Goal: Task Accomplishment & Management: Manage account settings

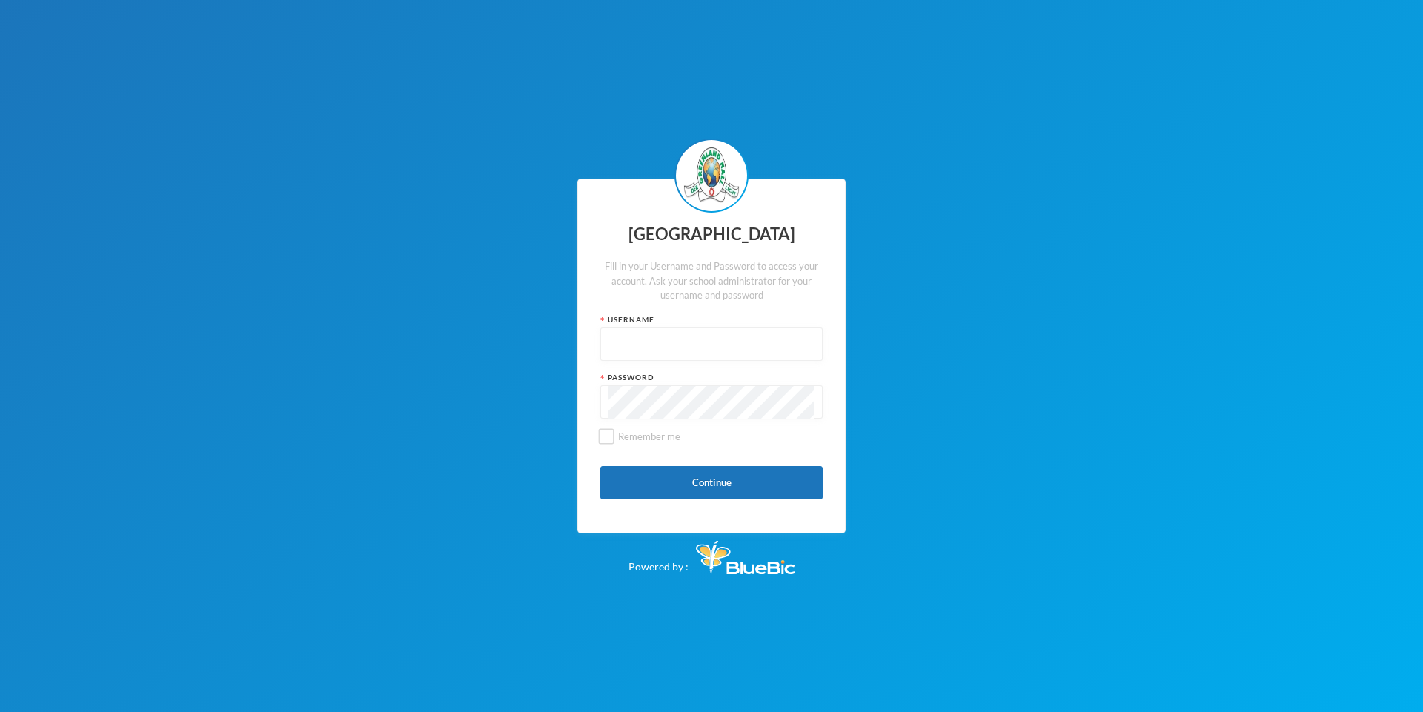
click at [612, 345] on input "text" at bounding box center [712, 344] width 206 height 33
type input "o"
click at [711, 491] on button "Continue" at bounding box center [712, 482] width 222 height 33
drag, startPoint x: 697, startPoint y: 469, endPoint x: 706, endPoint y: 495, distance: 27.4
click at [706, 495] on button "Continue" at bounding box center [712, 482] width 222 height 33
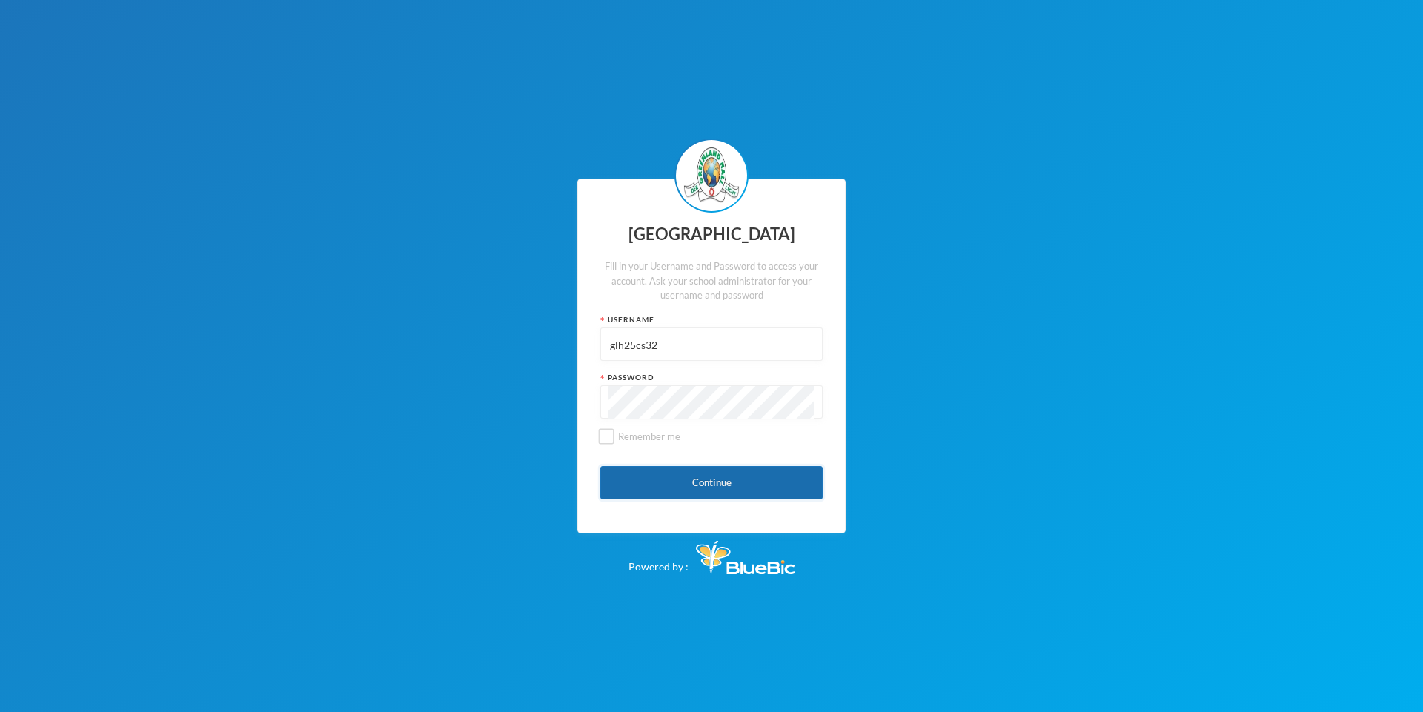
click at [739, 491] on button "Continue" at bounding box center [712, 482] width 222 height 33
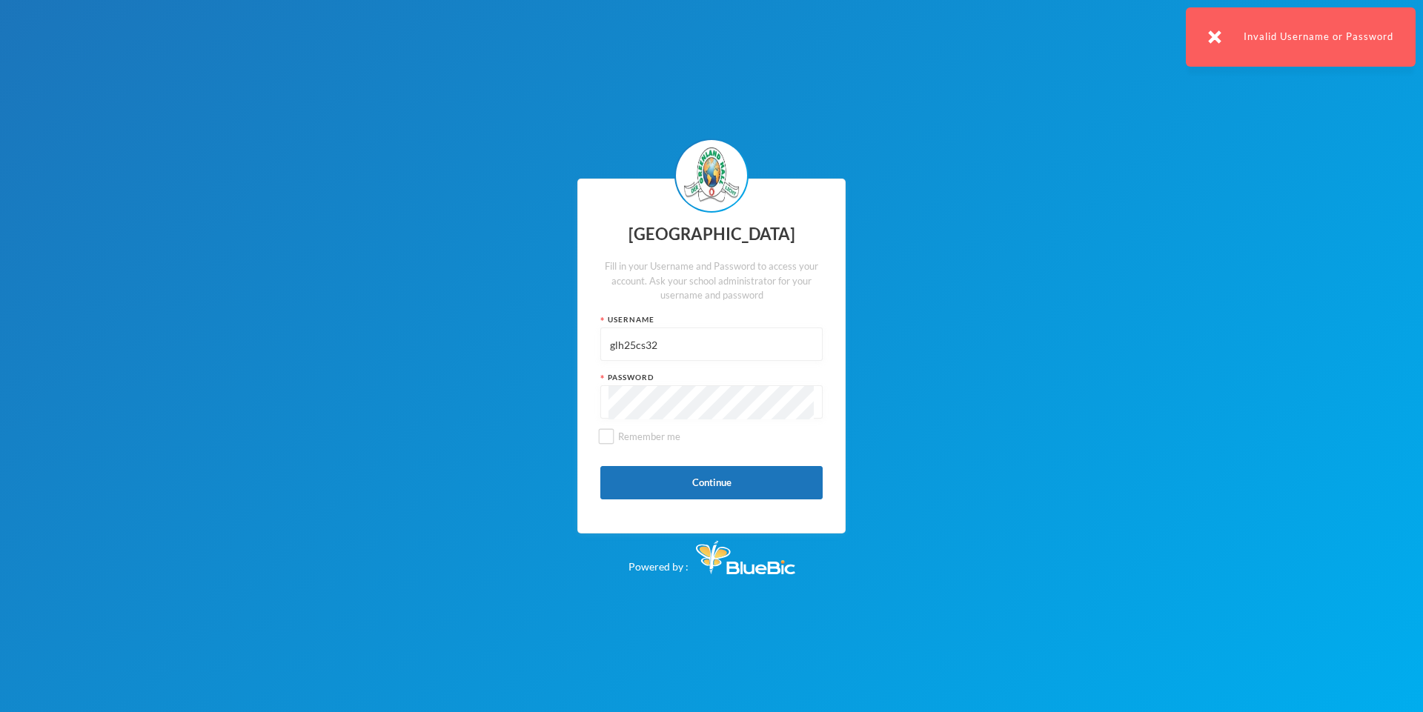
click at [666, 345] on input "glh25cs32" at bounding box center [712, 344] width 206 height 33
type input "g"
type input "O"
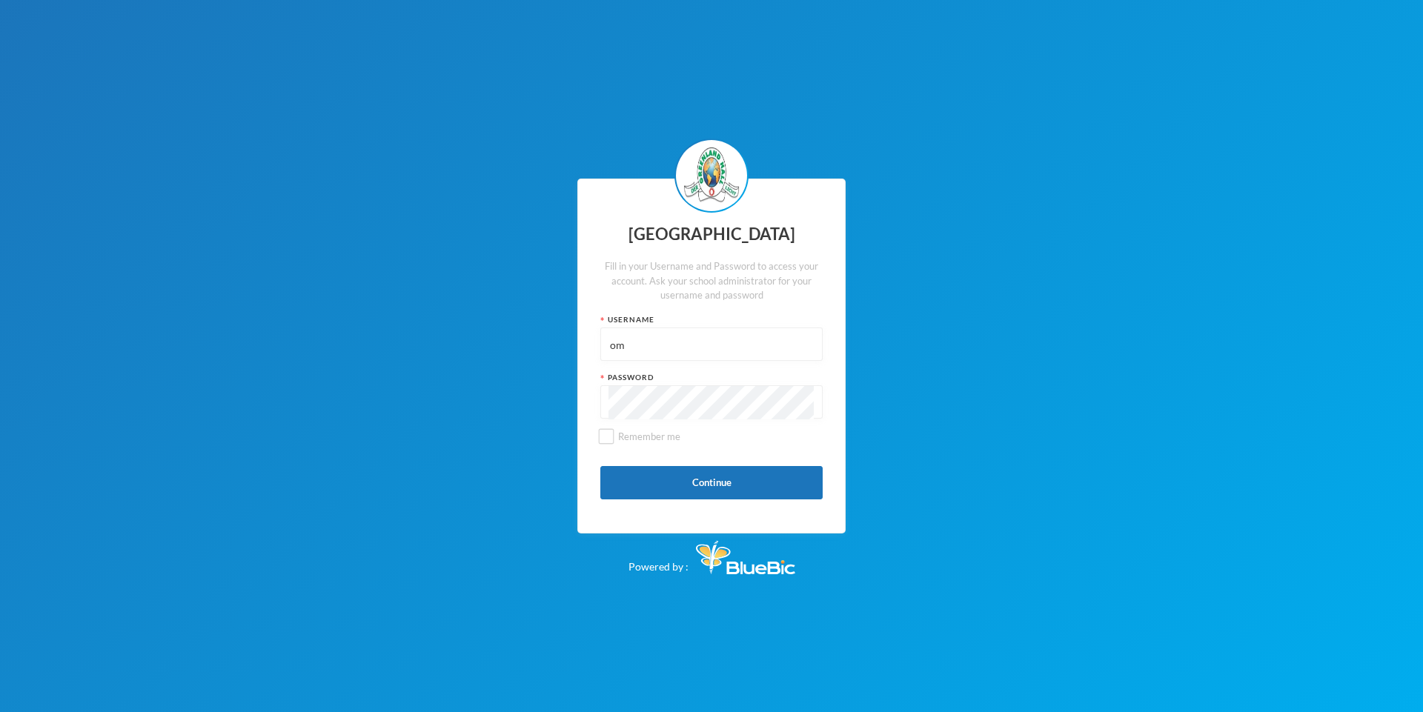
type input "omo"
